Goal: Information Seeking & Learning: Learn about a topic

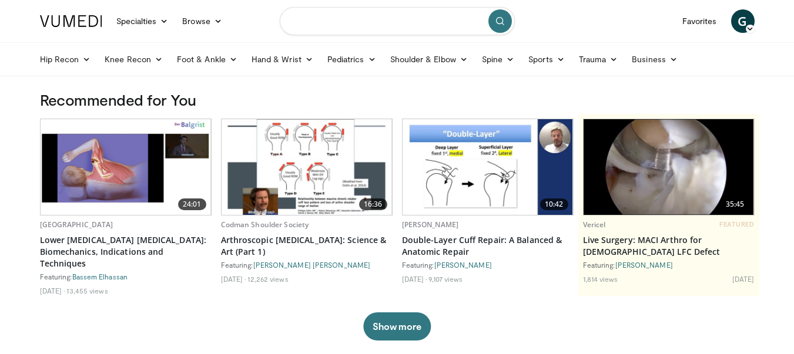
click at [409, 30] on input "Search topics, interventions" at bounding box center [397, 21] width 235 height 28
type input "*"
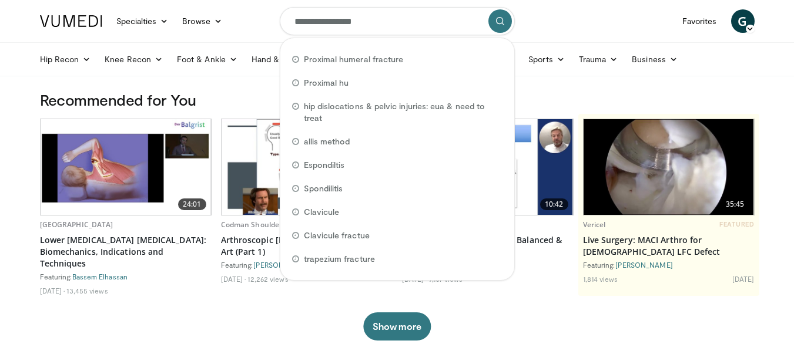
type input "**********"
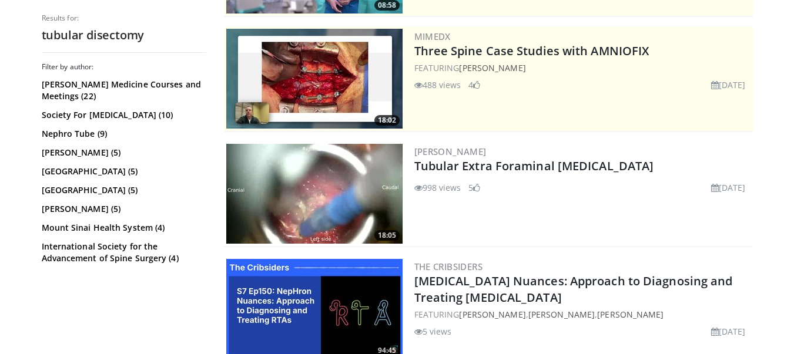
scroll to position [259, 0]
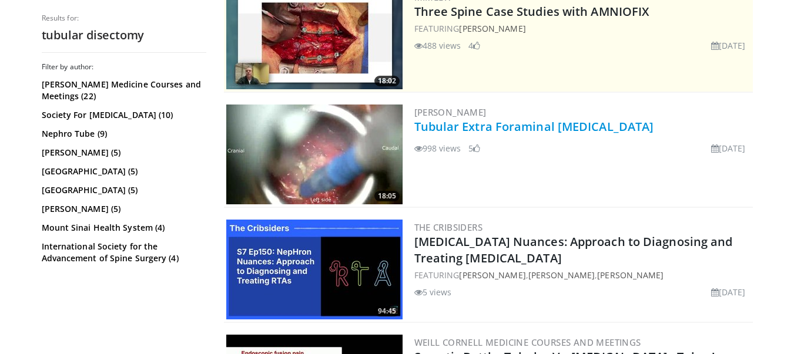
click at [503, 122] on link "Tubular Extra Foraminal Discectomy" at bounding box center [534, 127] width 240 height 16
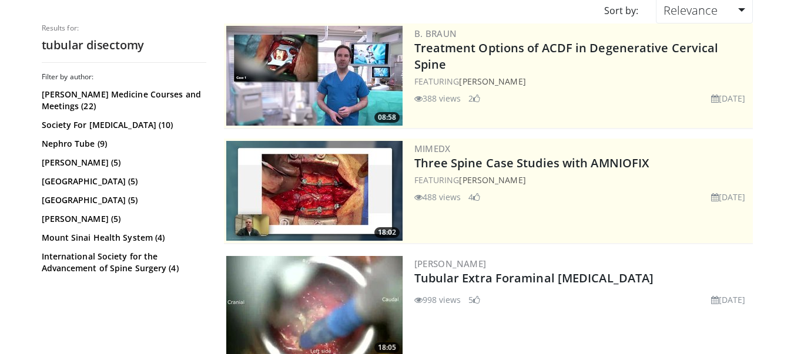
scroll to position [152, 0]
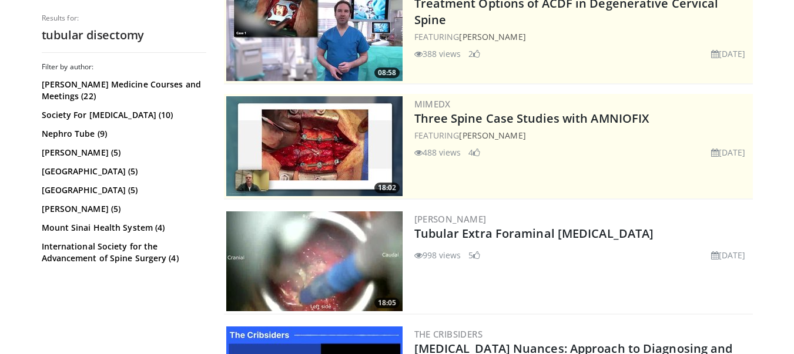
click at [360, 242] on img at bounding box center [314, 262] width 176 height 100
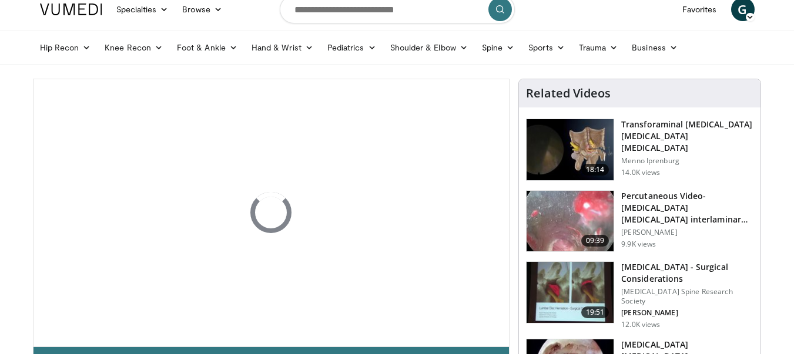
scroll to position [66, 0]
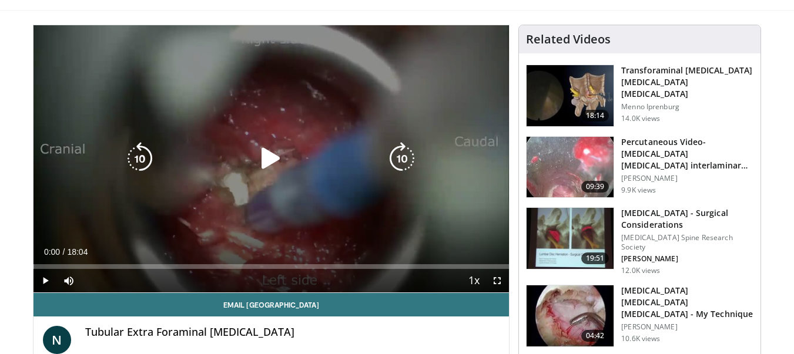
click at [272, 159] on icon "Video Player" at bounding box center [270, 158] width 33 height 33
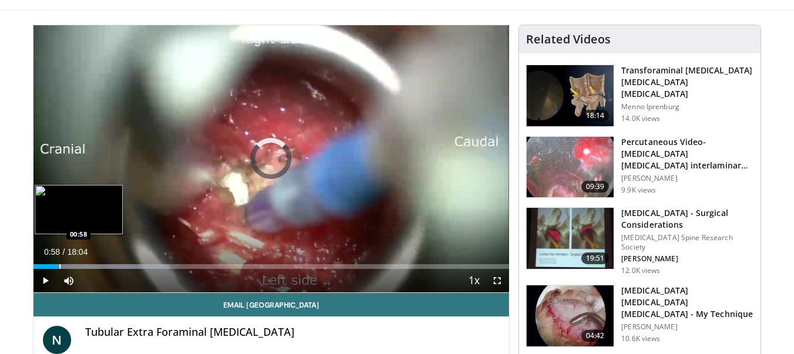
click at [59, 258] on div "Loaded : 28.60% 00:58 00:58" at bounding box center [271, 263] width 476 height 11
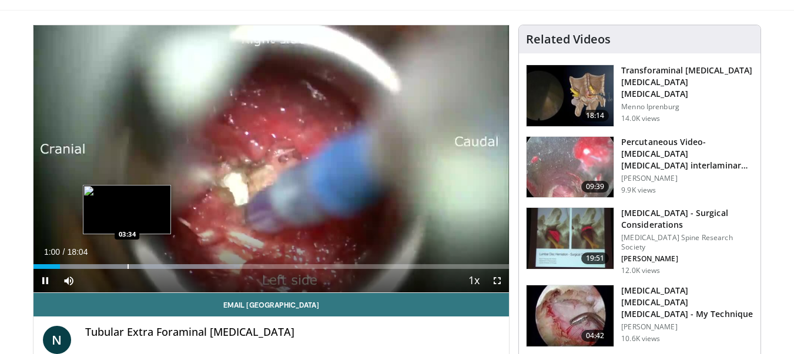
click at [127, 263] on div "Loaded : 43.37% 01:00 03:34" at bounding box center [271, 263] width 476 height 11
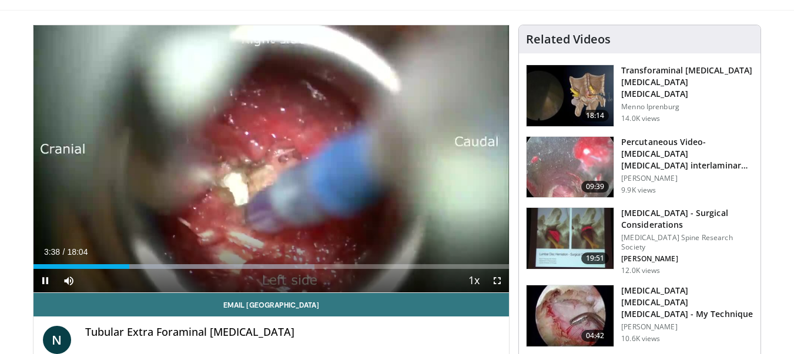
click at [502, 284] on span "Video Player" at bounding box center [497, 281] width 24 height 24
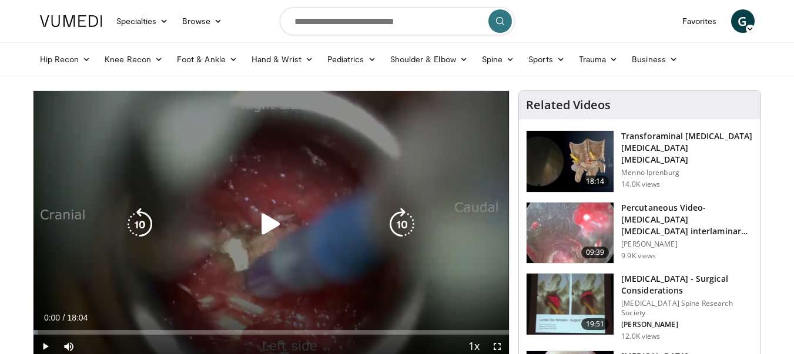
click at [265, 229] on icon "Video Player" at bounding box center [270, 224] width 33 height 33
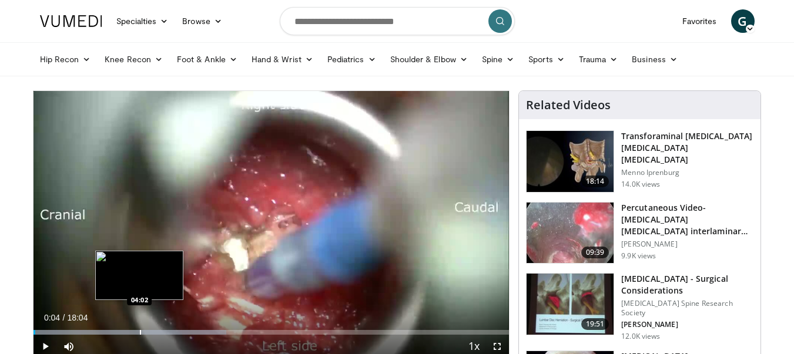
click at [140, 334] on div "Progress Bar" at bounding box center [140, 332] width 1 height 5
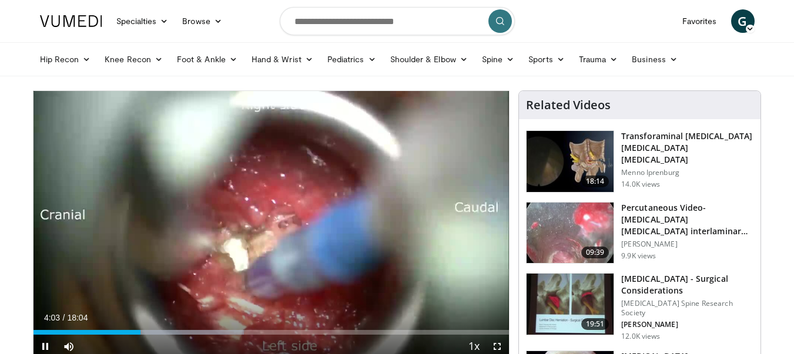
click at [496, 345] on span "Video Player" at bounding box center [497, 347] width 24 height 24
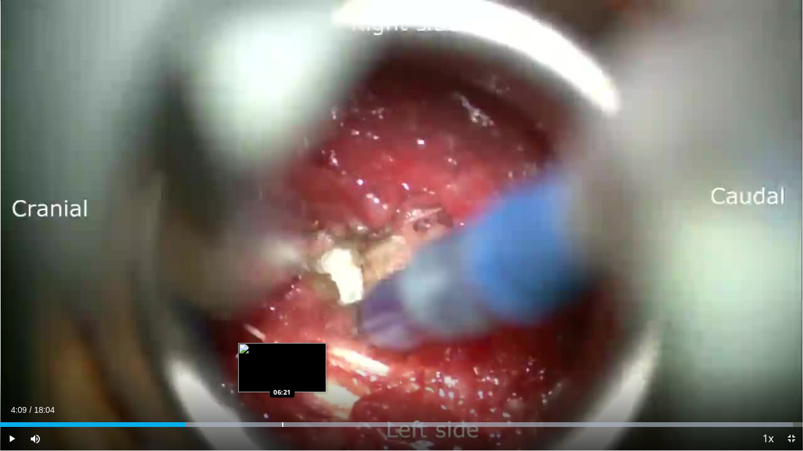
click at [282, 354] on div "Loaded : 98.76% 04:09 06:21" at bounding box center [401, 421] width 803 height 11
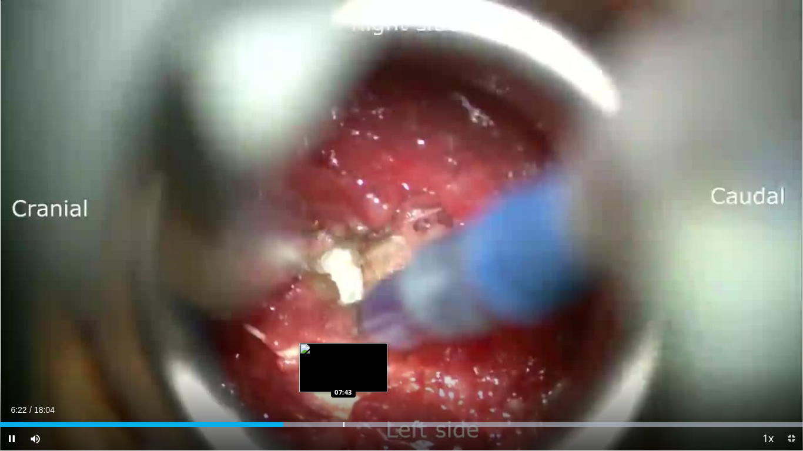
click at [343, 354] on div "Loaded : 99.99% 06:22 07:43" at bounding box center [401, 421] width 803 height 11
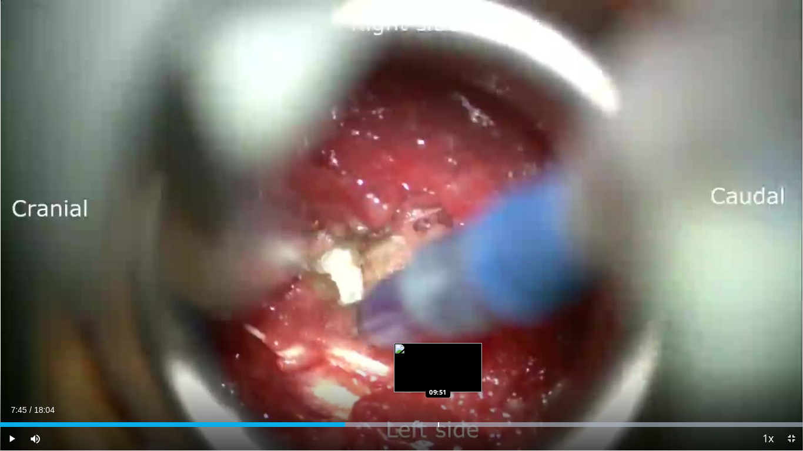
click at [438, 354] on div "Progress Bar" at bounding box center [438, 425] width 1 height 5
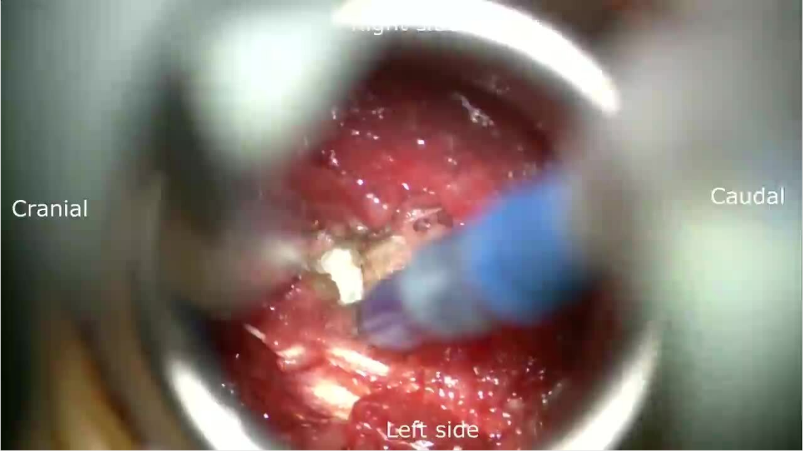
click at [491, 354] on div "10 seconds Tap to unmute" at bounding box center [401, 225] width 803 height 451
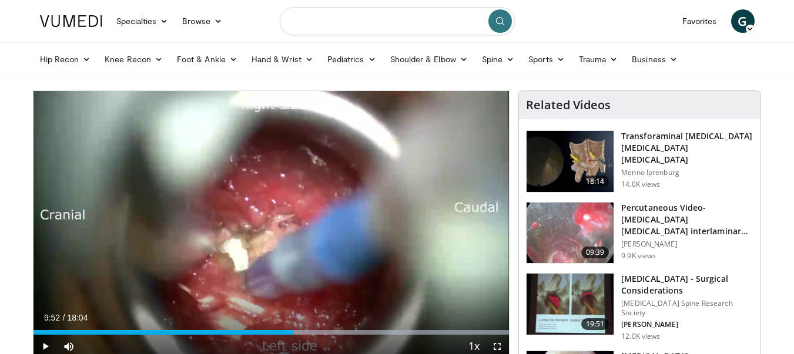
click at [341, 24] on input "Search topics, interventions" at bounding box center [397, 21] width 235 height 28
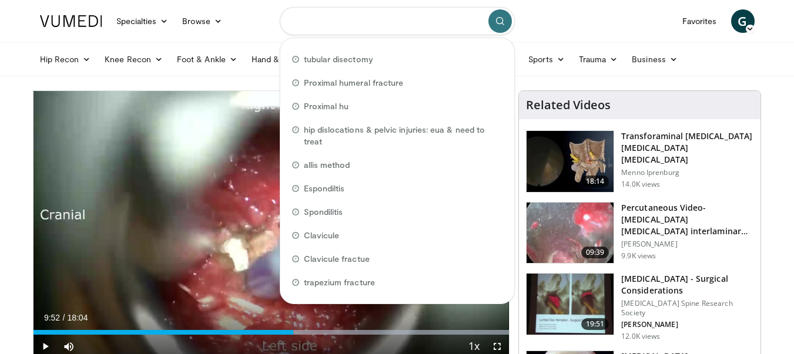
click at [354, 13] on input "Search topics, interventions" at bounding box center [397, 21] width 235 height 28
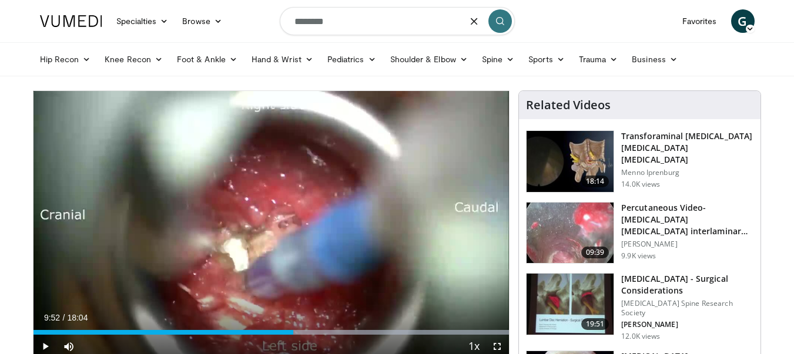
type input "*********"
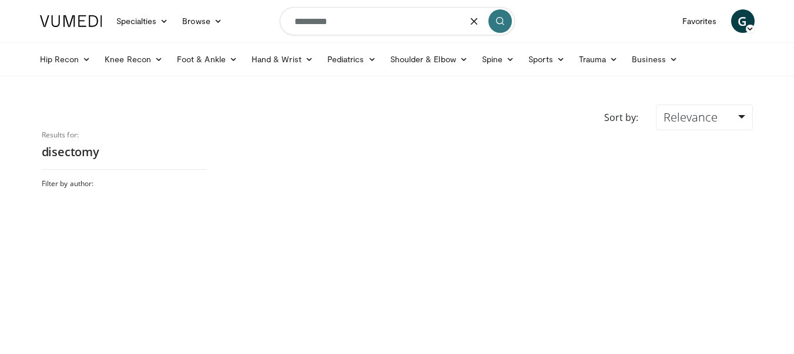
drag, startPoint x: 453, startPoint y: 32, endPoint x: 332, endPoint y: 18, distance: 121.9
click at [332, 18] on input "*********" at bounding box center [397, 21] width 235 height 28
type input "*"
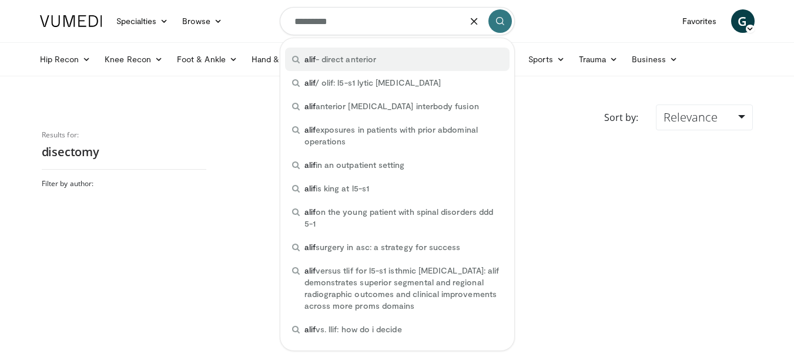
drag, startPoint x: 338, startPoint y: 29, endPoint x: 353, endPoint y: 68, distance: 41.7
click at [353, 68] on div "alif - direct anterior" at bounding box center [397, 60] width 224 height 24
type input "**********"
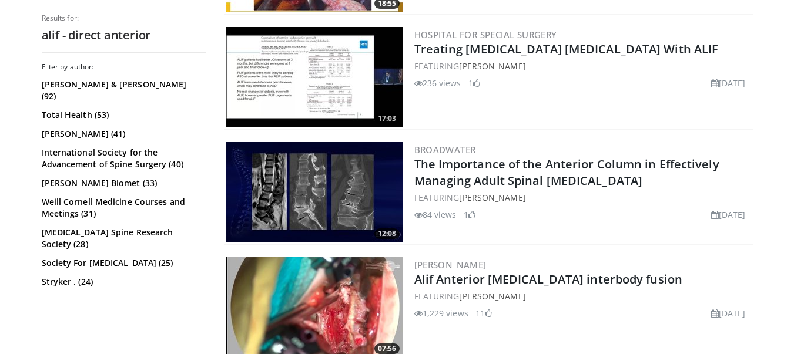
scroll to position [708, 0]
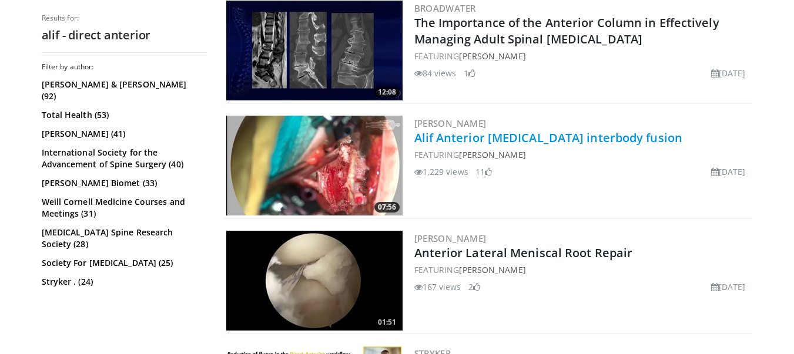
click at [589, 130] on link "Alif Anterior [MEDICAL_DATA] interbody fusion" at bounding box center [548, 138] width 269 height 16
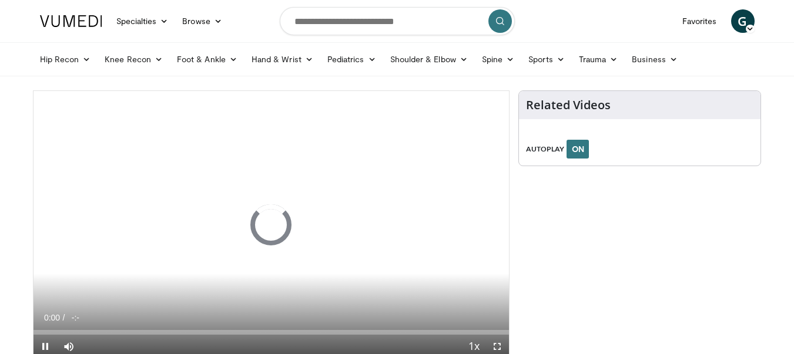
click at [589, 130] on div "Related Videos AUTOPLAY ON" at bounding box center [639, 129] width 243 height 76
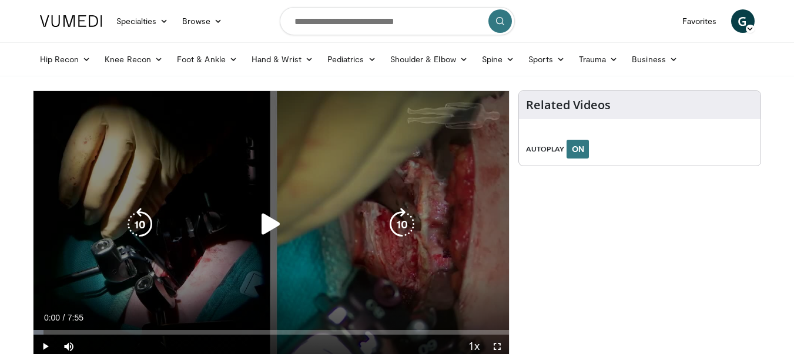
click at [273, 222] on icon "Video Player" at bounding box center [270, 224] width 33 height 33
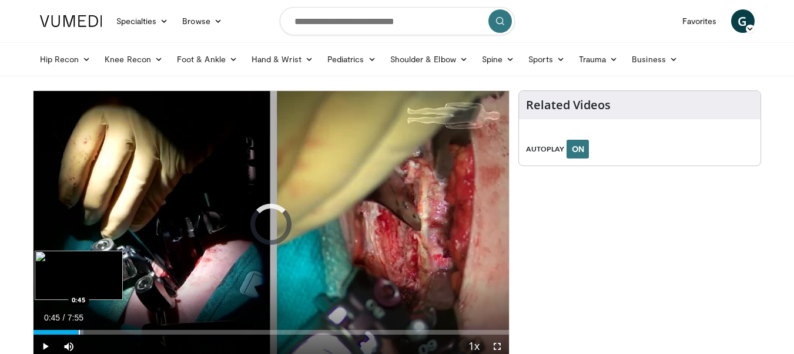
click at [79, 334] on div "Progress Bar" at bounding box center [79, 332] width 1 height 5
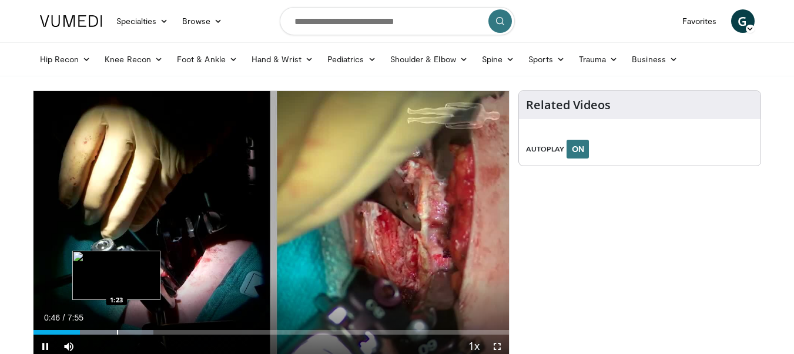
click at [117, 331] on div "Progress Bar" at bounding box center [117, 332] width 1 height 5
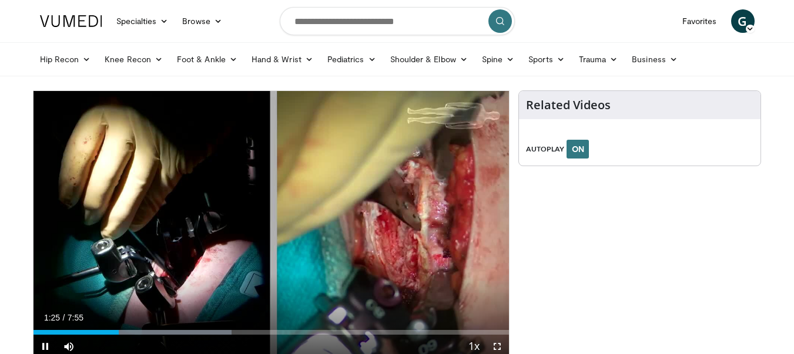
click at [504, 346] on span "Video Player" at bounding box center [497, 347] width 24 height 24
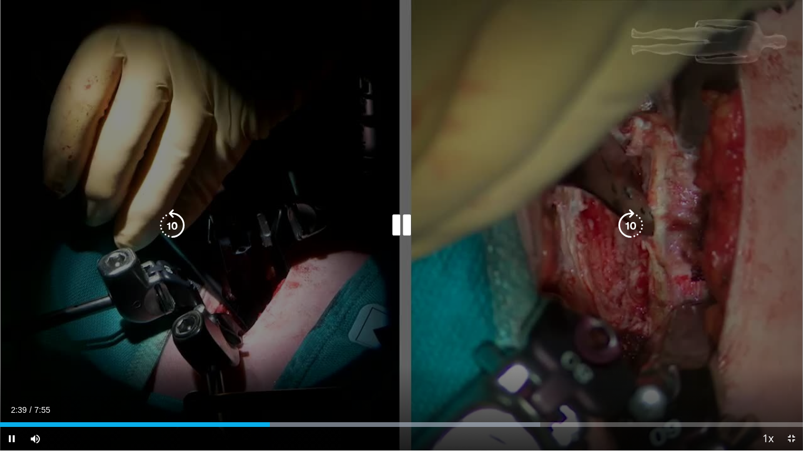
click at [405, 226] on icon "Video Player" at bounding box center [401, 225] width 33 height 33
